Goal: Task Accomplishment & Management: Manage account settings

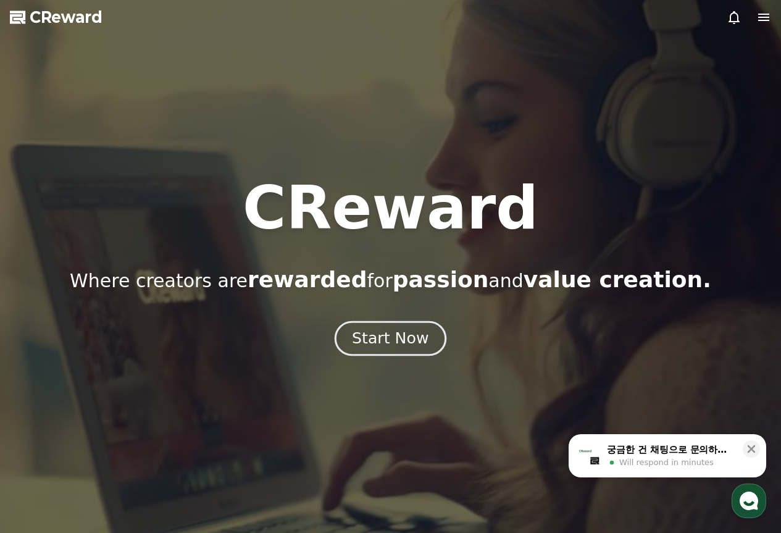
click at [407, 340] on div "Start Now" at bounding box center [390, 338] width 77 height 21
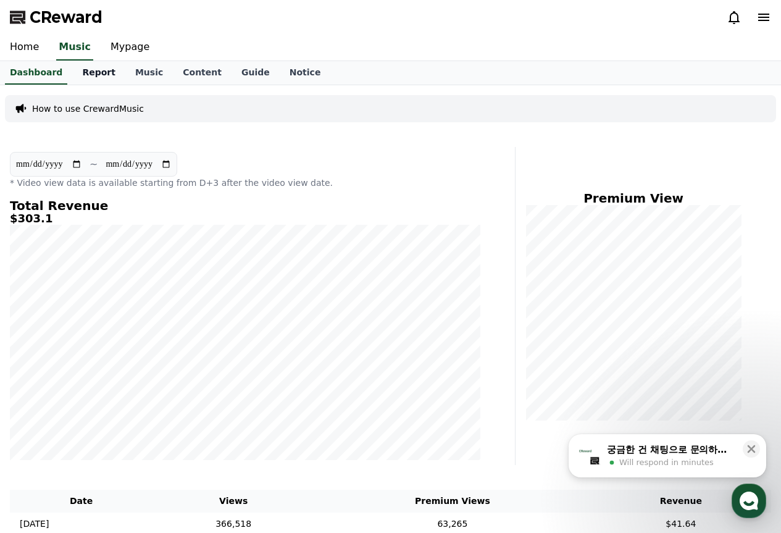
click at [92, 70] on link "Report" at bounding box center [98, 72] width 53 height 23
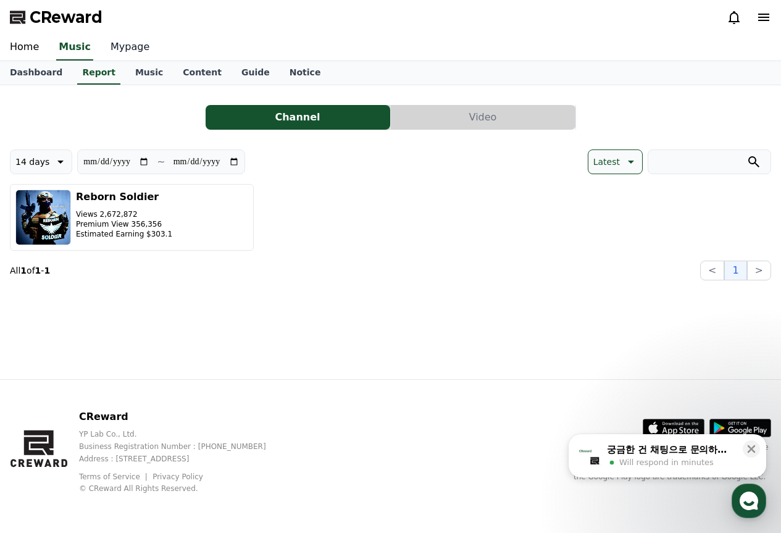
click at [128, 49] on link "Mypage" at bounding box center [130, 48] width 59 height 26
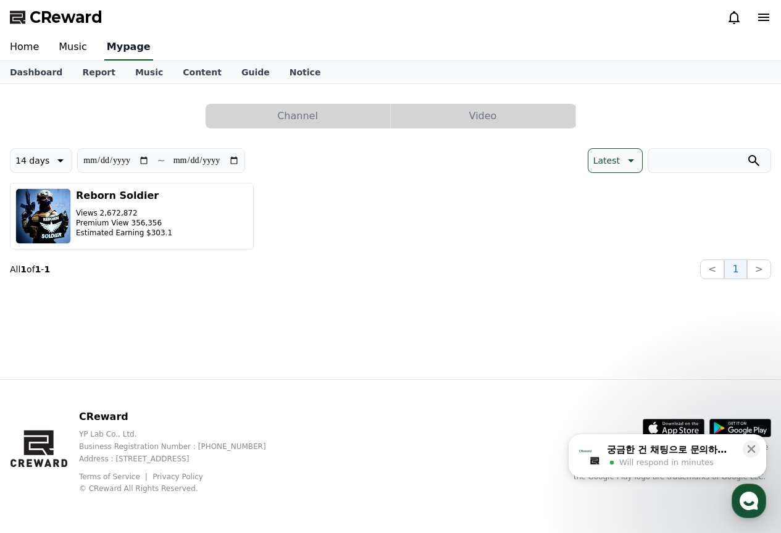
select select "**********"
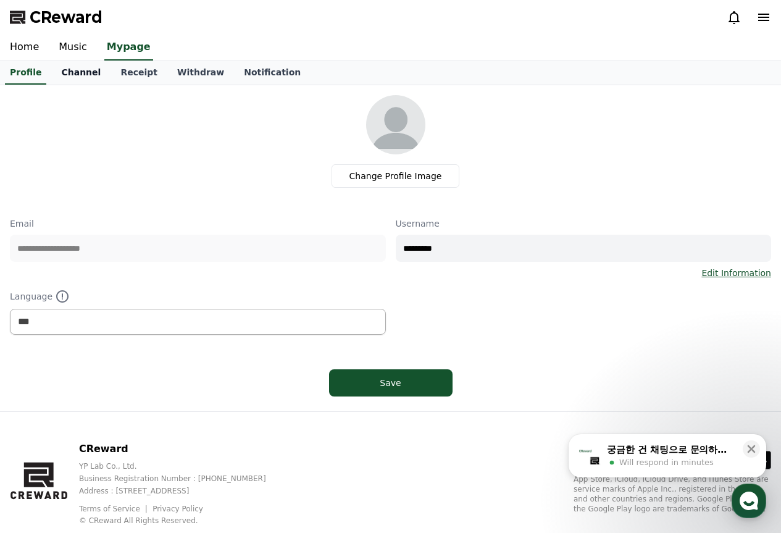
click at [71, 75] on link "Channel" at bounding box center [80, 72] width 59 height 23
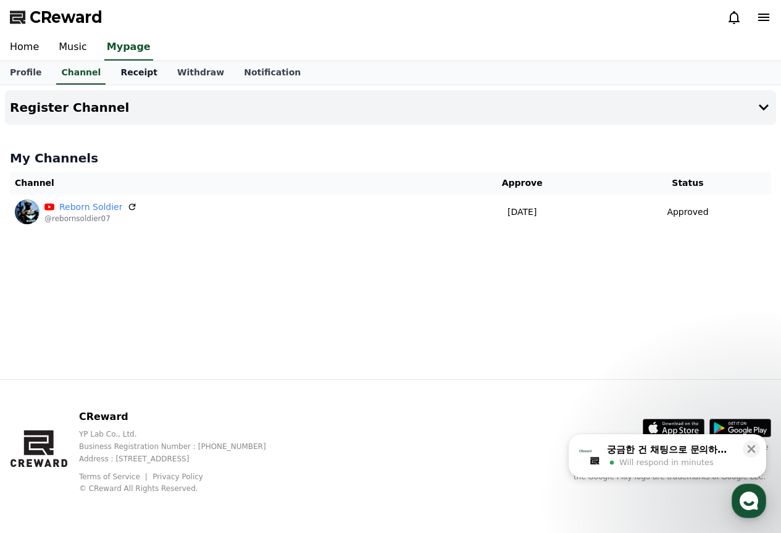
click at [139, 70] on link "Receipt" at bounding box center [138, 72] width 57 height 23
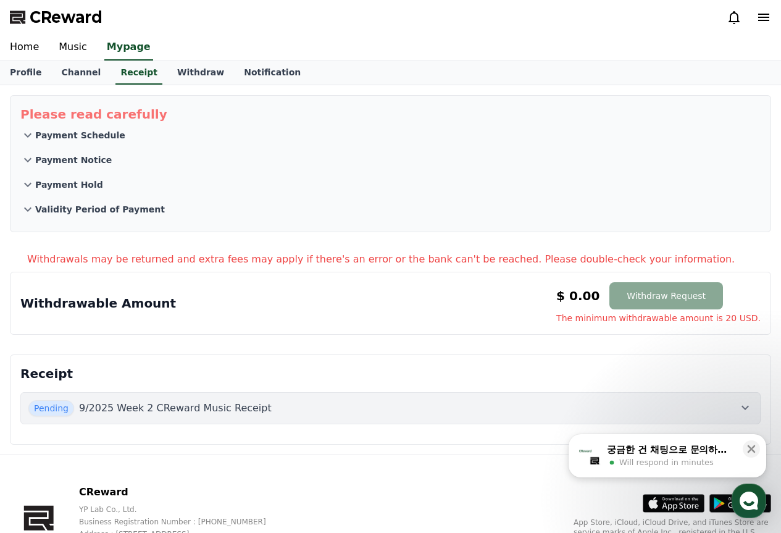
click at [420, 422] on button "Pending 9/2025 Week 2 CReward Music Receipt" at bounding box center [390, 408] width 740 height 32
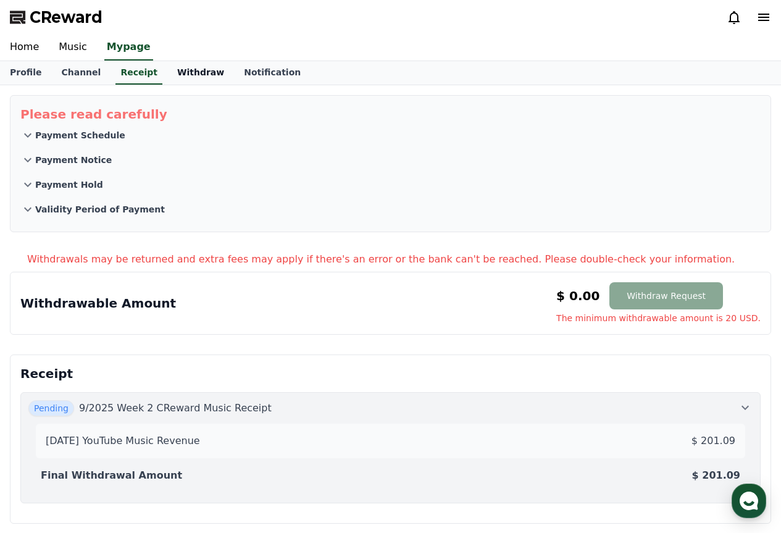
drag, startPoint x: 255, startPoint y: 70, endPoint x: 206, endPoint y: 69, distance: 48.8
click at [255, 70] on link "Notification" at bounding box center [272, 72] width 77 height 23
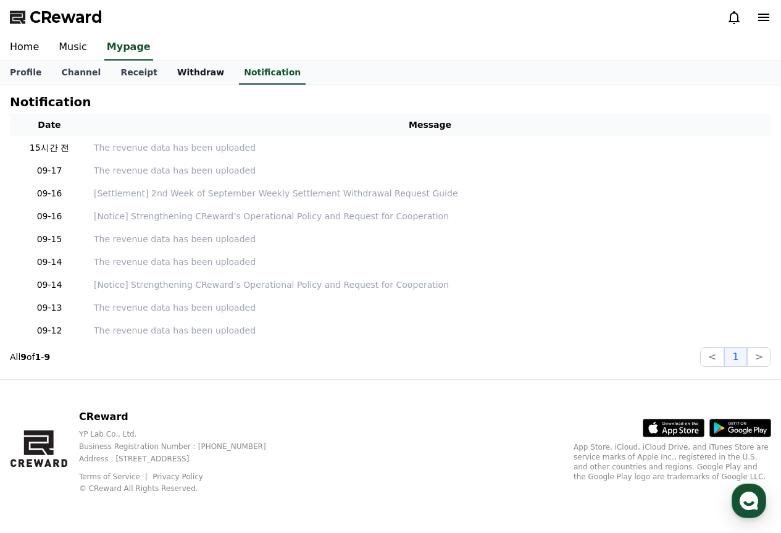
click at [179, 73] on link "Withdraw" at bounding box center [200, 72] width 67 height 23
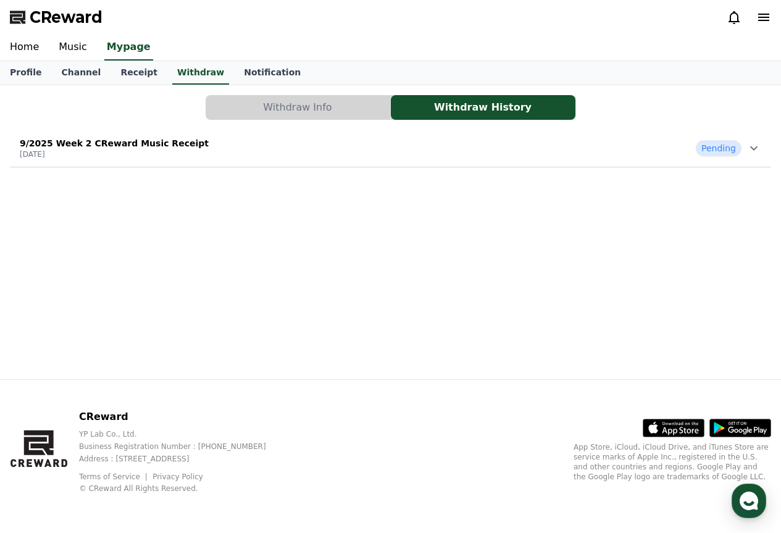
click at [324, 115] on button "Withdraw Info" at bounding box center [298, 107] width 185 height 25
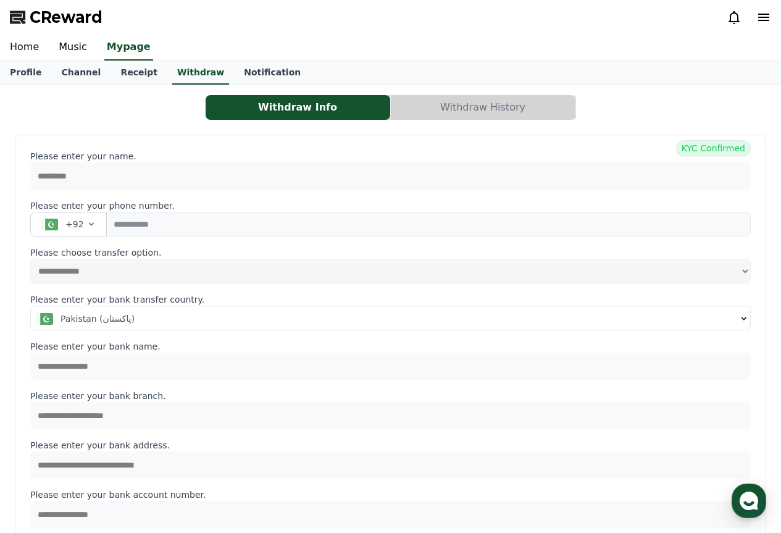
click at [28, 44] on link "Home" at bounding box center [24, 48] width 49 height 26
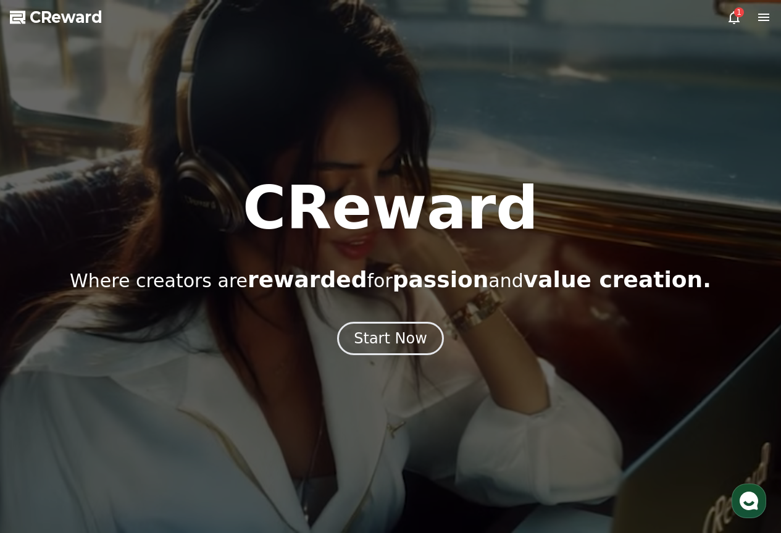
click at [733, 17] on icon at bounding box center [733, 17] width 15 height 15
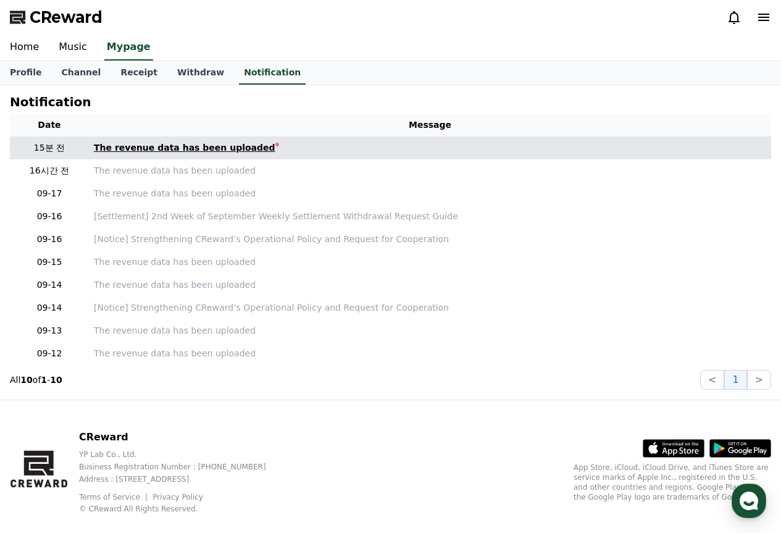
click at [257, 146] on link "The revenue data has been uploaded" at bounding box center [430, 147] width 672 height 13
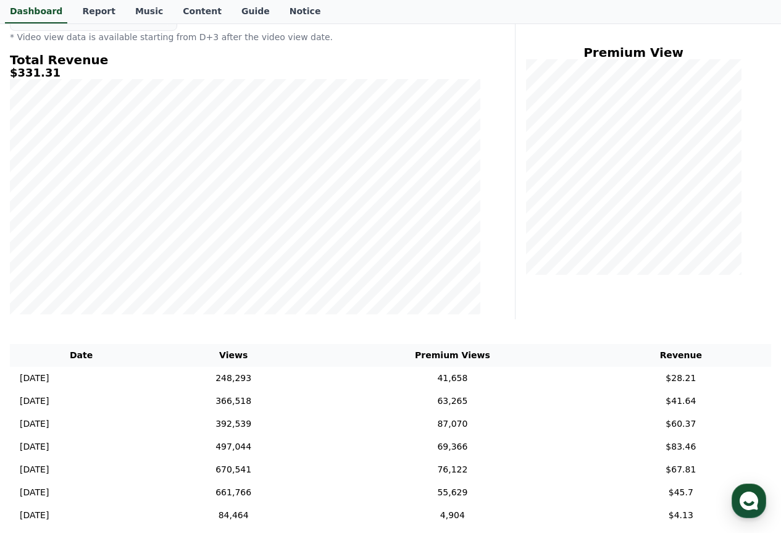
scroll to position [118, 0]
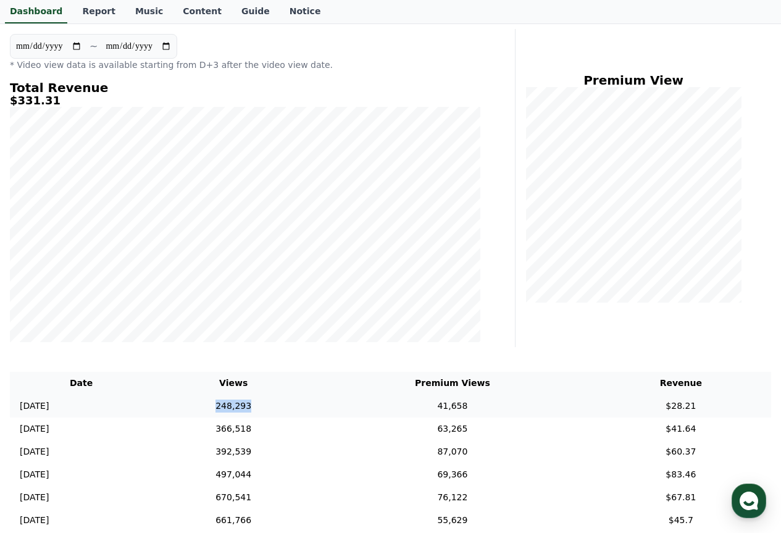
drag, startPoint x: 246, startPoint y: 395, endPoint x: 309, endPoint y: 402, distance: 62.8
click at [309, 402] on td "248,293" at bounding box center [233, 405] width 162 height 23
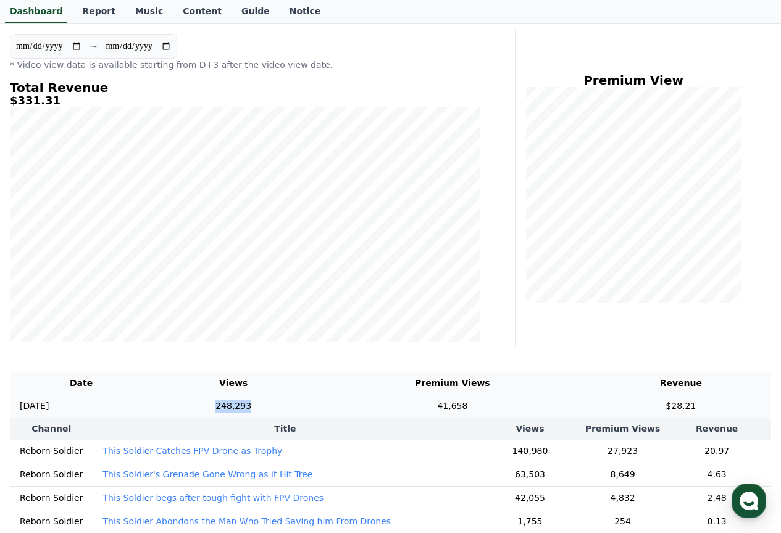
copy td "248,293"
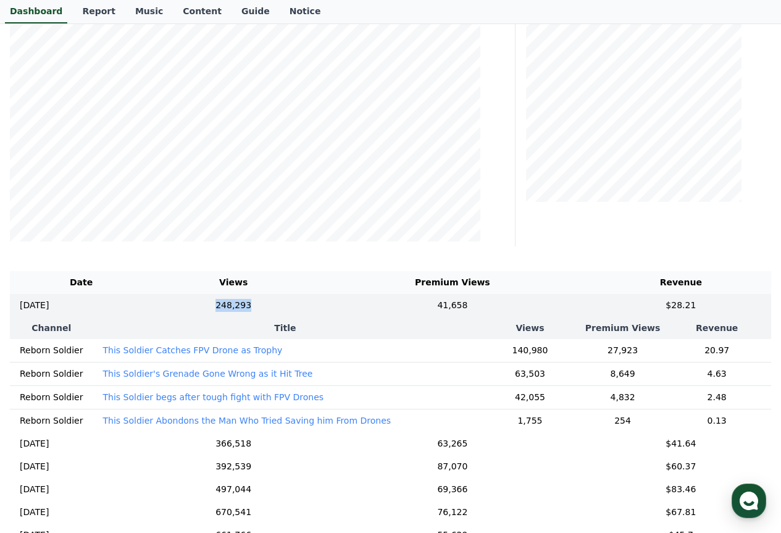
scroll to position [241, 0]
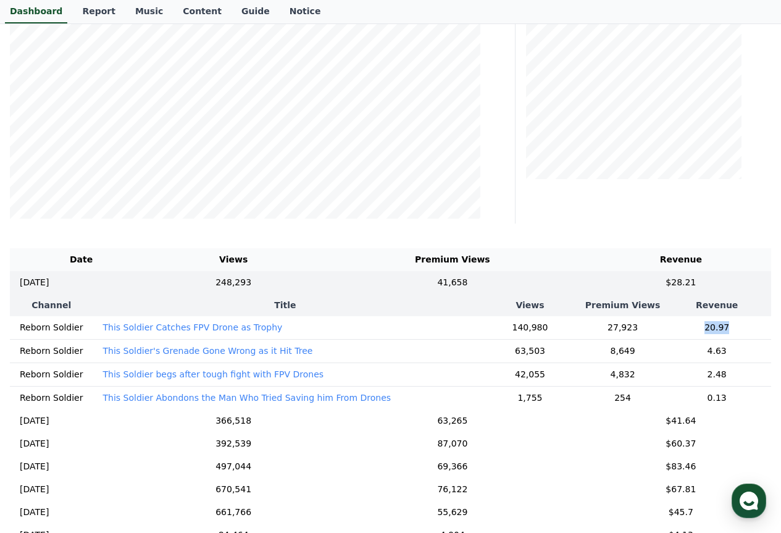
drag, startPoint x: 721, startPoint y: 323, endPoint x: 691, endPoint y: 326, distance: 30.3
click at [691, 326] on td "20.97" at bounding box center [716, 327] width 109 height 23
drag, startPoint x: 697, startPoint y: 326, endPoint x: 639, endPoint y: 331, distance: 58.3
click at [639, 331] on td "27,923" at bounding box center [623, 327] width 80 height 23
drag, startPoint x: 727, startPoint y: 327, endPoint x: 696, endPoint y: 327, distance: 31.5
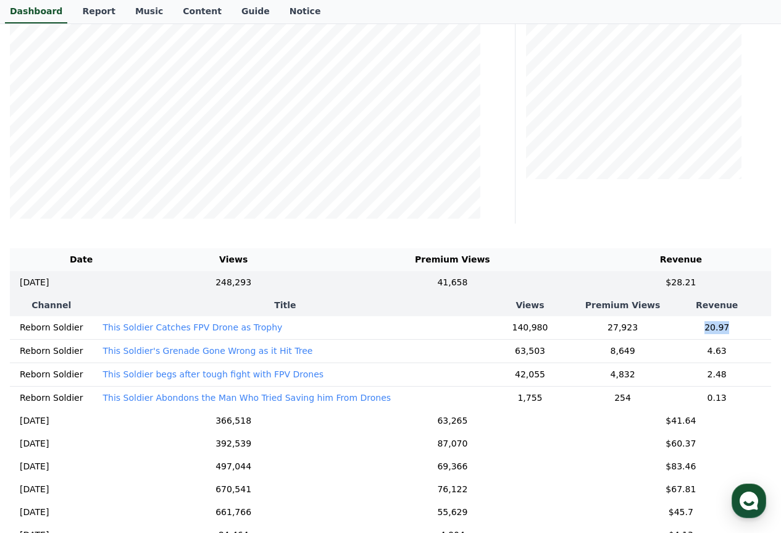
click at [696, 327] on td "20.97" at bounding box center [716, 327] width 109 height 23
copy td "20.97"
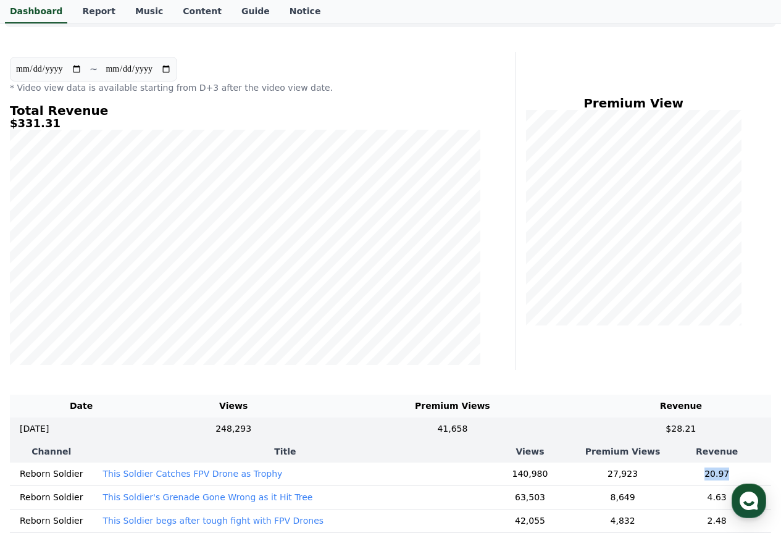
scroll to position [0, 0]
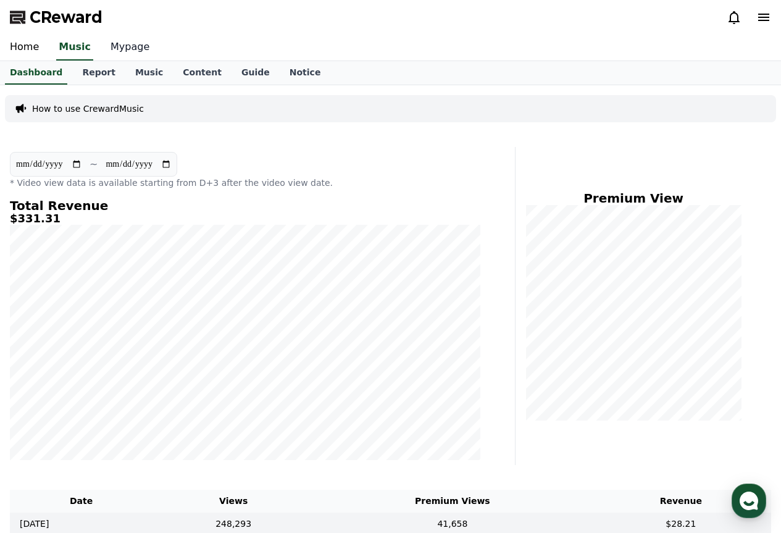
click at [111, 55] on link "Mypage" at bounding box center [130, 48] width 59 height 26
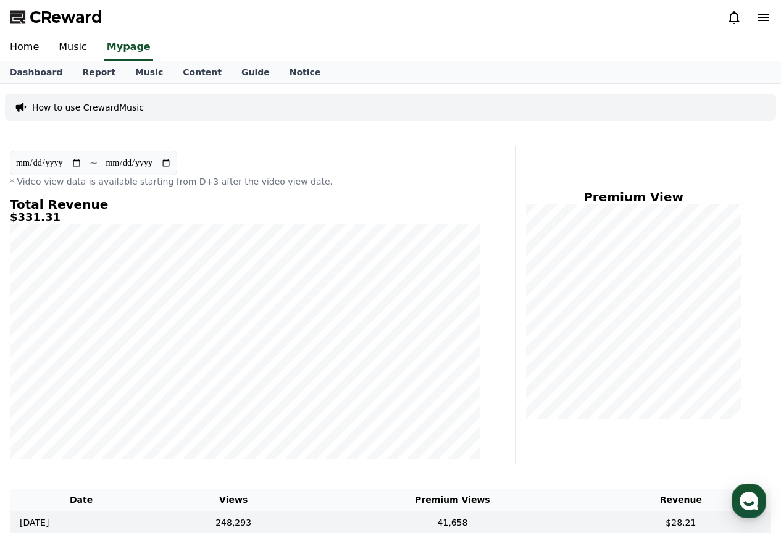
select select "**********"
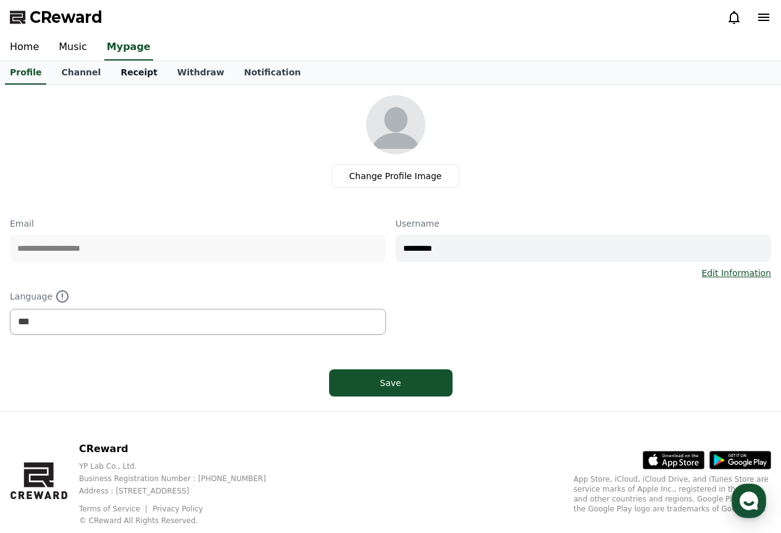
click at [141, 70] on link "Receipt" at bounding box center [138, 72] width 57 height 23
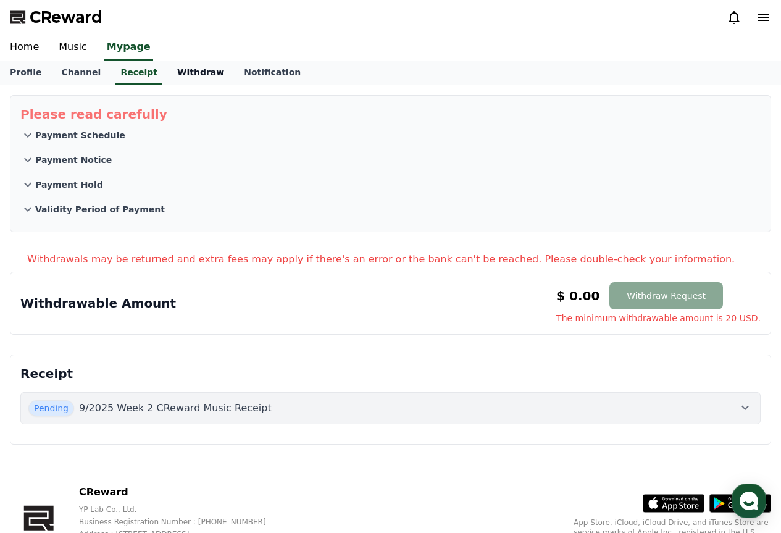
click at [180, 75] on link "Withdraw" at bounding box center [200, 72] width 67 height 23
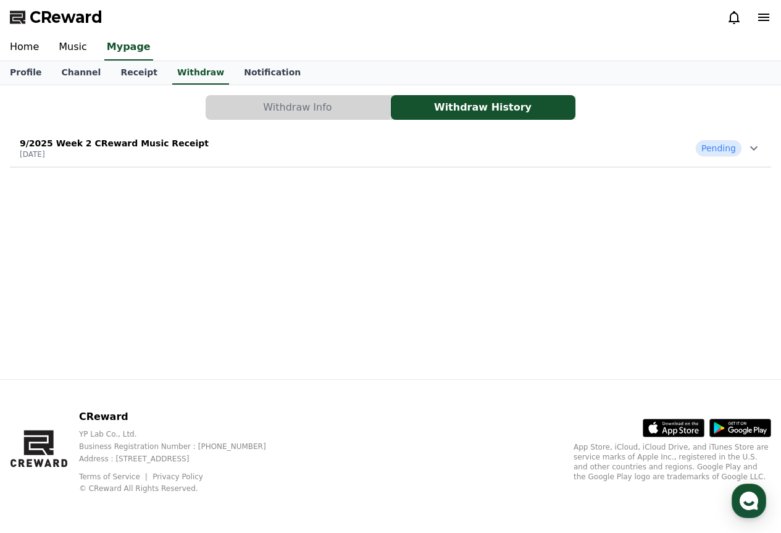
click at [263, 107] on button "Withdraw Info" at bounding box center [298, 107] width 185 height 25
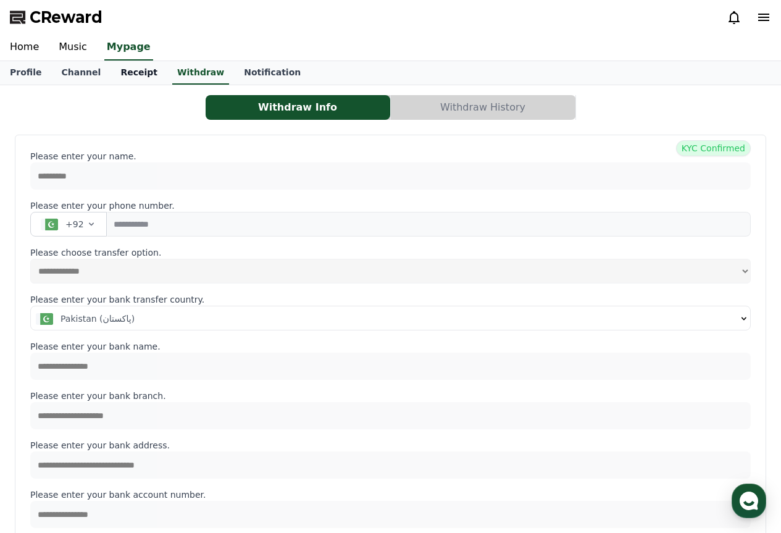
click at [122, 68] on link "Receipt" at bounding box center [138, 72] width 57 height 23
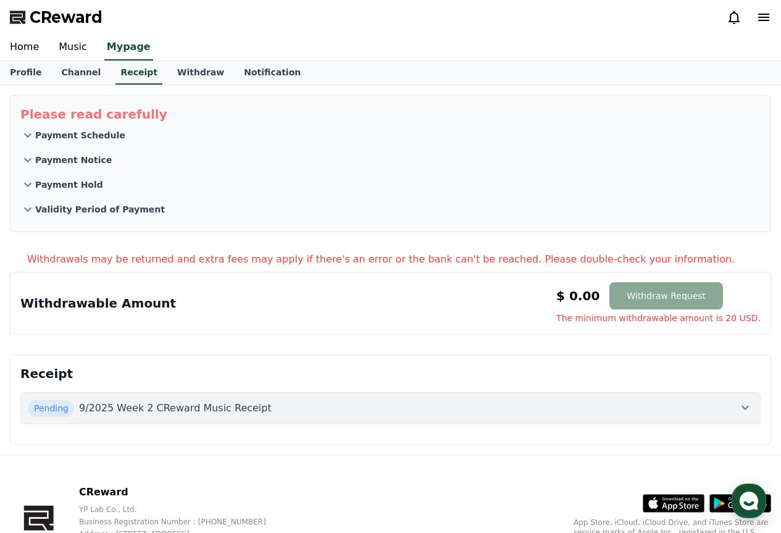
click at [120, 128] on button "Payment Schedule" at bounding box center [390, 135] width 740 height 25
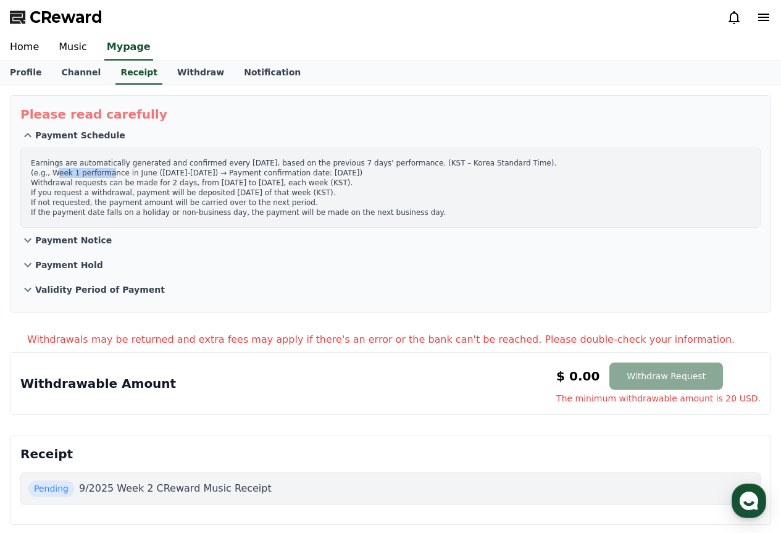
drag, startPoint x: 54, startPoint y: 172, endPoint x: 104, endPoint y: 175, distance: 49.4
click at [104, 175] on p "Earnings are automatically generated and confirmed every Wednesday, based on th…" at bounding box center [390, 187] width 719 height 59
drag, startPoint x: 144, startPoint y: 177, endPoint x: 163, endPoint y: 181, distance: 19.0
click at [163, 179] on p "Earnings are automatically generated and confirmed every Wednesday, based on th…" at bounding box center [390, 187] width 719 height 59
click at [70, 241] on p "Payment Notice" at bounding box center [73, 240] width 77 height 12
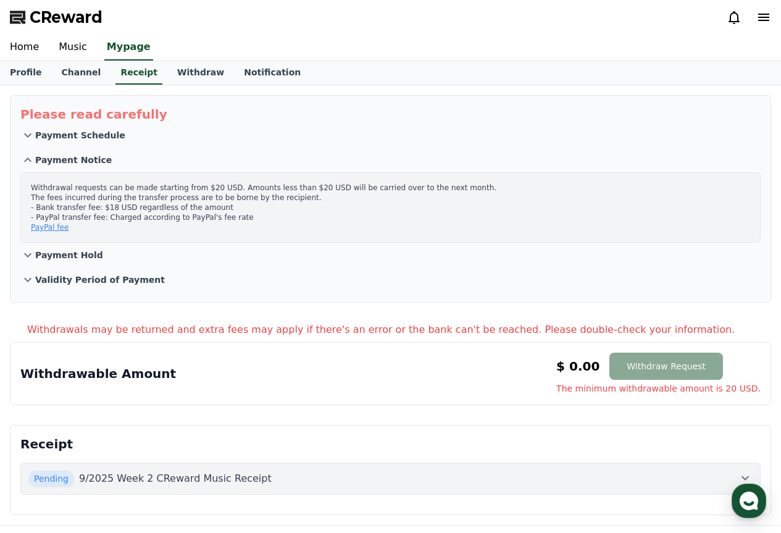
click at [88, 196] on p "Withdrawal requests can be made starting from $20 USD. Amounts less than $20 US…" at bounding box center [390, 207] width 719 height 49
drag, startPoint x: 158, startPoint y: 191, endPoint x: 178, endPoint y: 188, distance: 20.0
click at [175, 188] on p "Withdrawal requests can be made starting from $20 USD. Amounts less than $20 US…" at bounding box center [390, 207] width 719 height 49
drag, startPoint x: 72, startPoint y: 197, endPoint x: 101, endPoint y: 199, distance: 29.7
click at [101, 199] on p "Withdrawal requests can be made starting from $20 USD. Amounts less than $20 US…" at bounding box center [390, 207] width 719 height 49
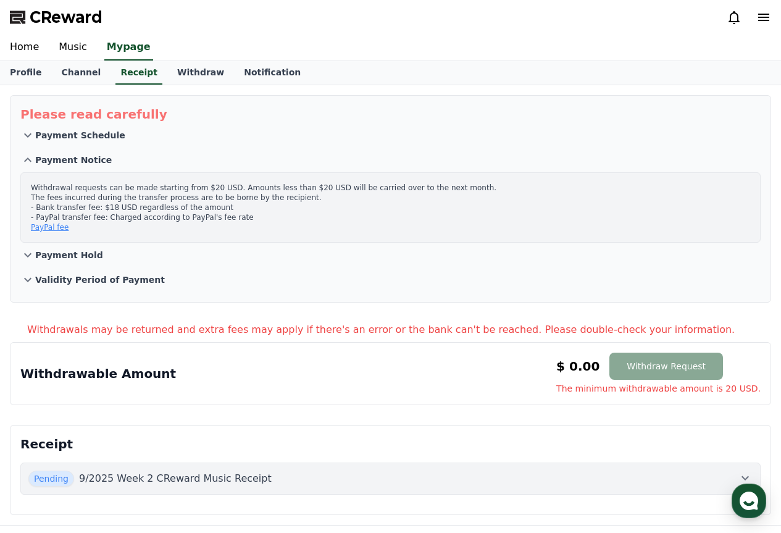
click at [109, 249] on button "Payment Hold" at bounding box center [390, 255] width 740 height 25
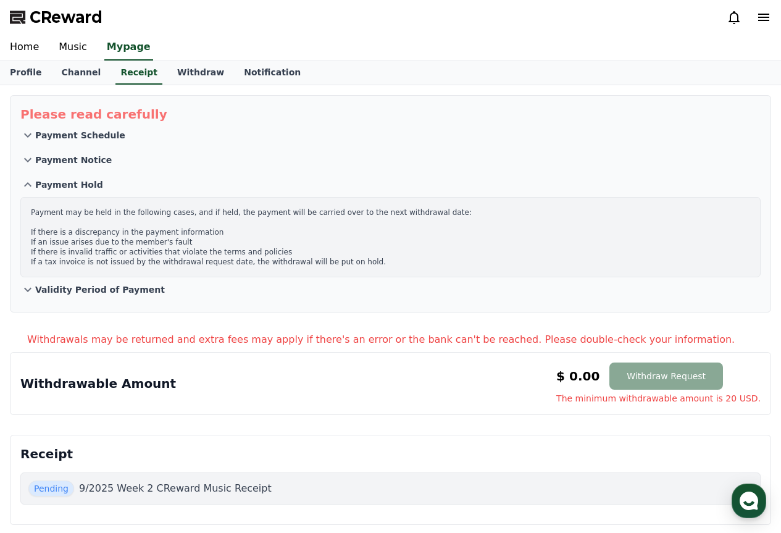
click at [120, 287] on p "Validity Period of Payment" at bounding box center [100, 289] width 130 height 12
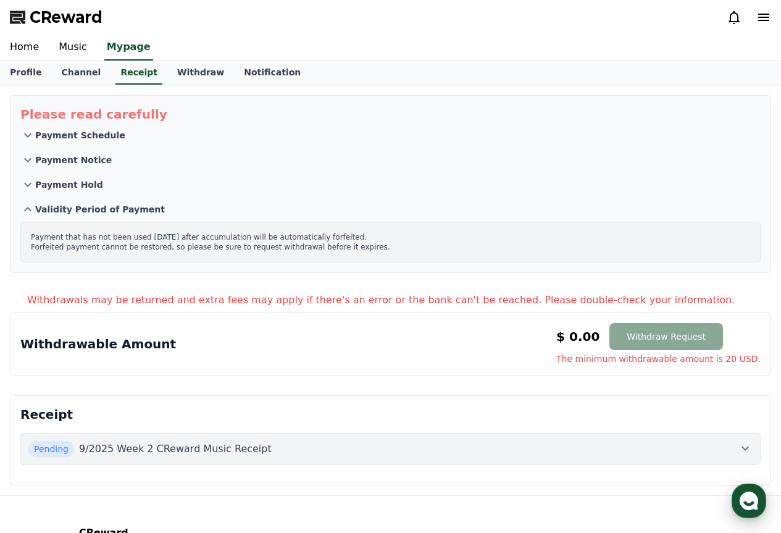
click at [751, 501] on use "button" at bounding box center [748, 500] width 19 height 19
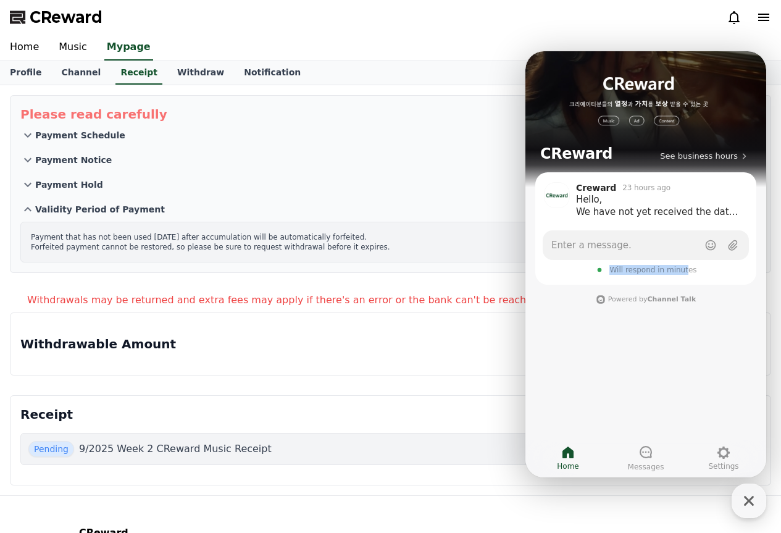
drag, startPoint x: 599, startPoint y: 267, endPoint x: 686, endPoint y: 277, distance: 87.0
click at [686, 277] on div "Enter a message. Will respond in minutes" at bounding box center [645, 254] width 211 height 49
click at [685, 273] on span "Will respond in minutes" at bounding box center [652, 270] width 87 height 10
click at [164, 297] on p "Withdrawals may be returned and extra fees may apply if there's an error or the…" at bounding box center [399, 300] width 744 height 15
click at [235, 72] on link "Notification" at bounding box center [272, 72] width 77 height 23
